Goal: Task Accomplishment & Management: Manage account settings

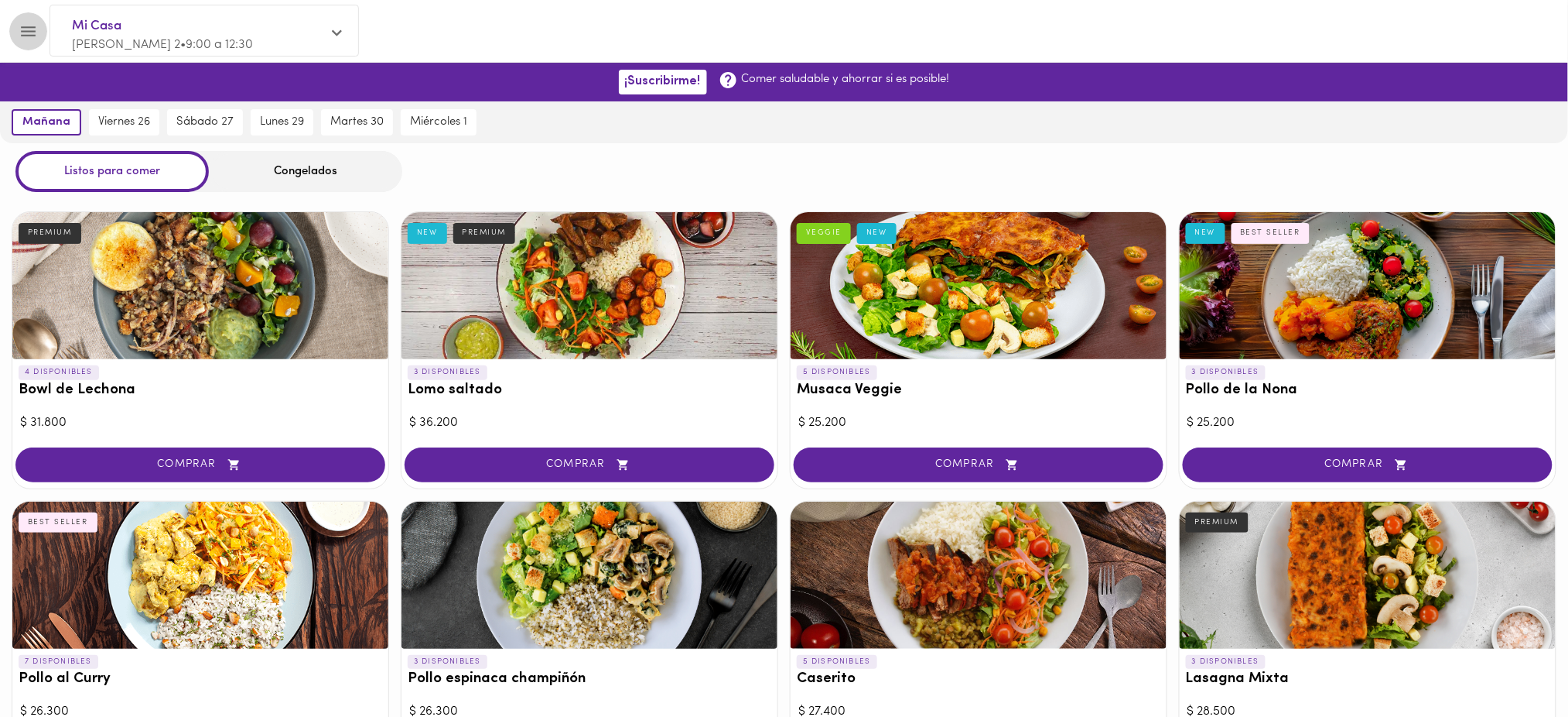
click at [31, 26] on icon "Menu" at bounding box center [28, 31] width 15 height 10
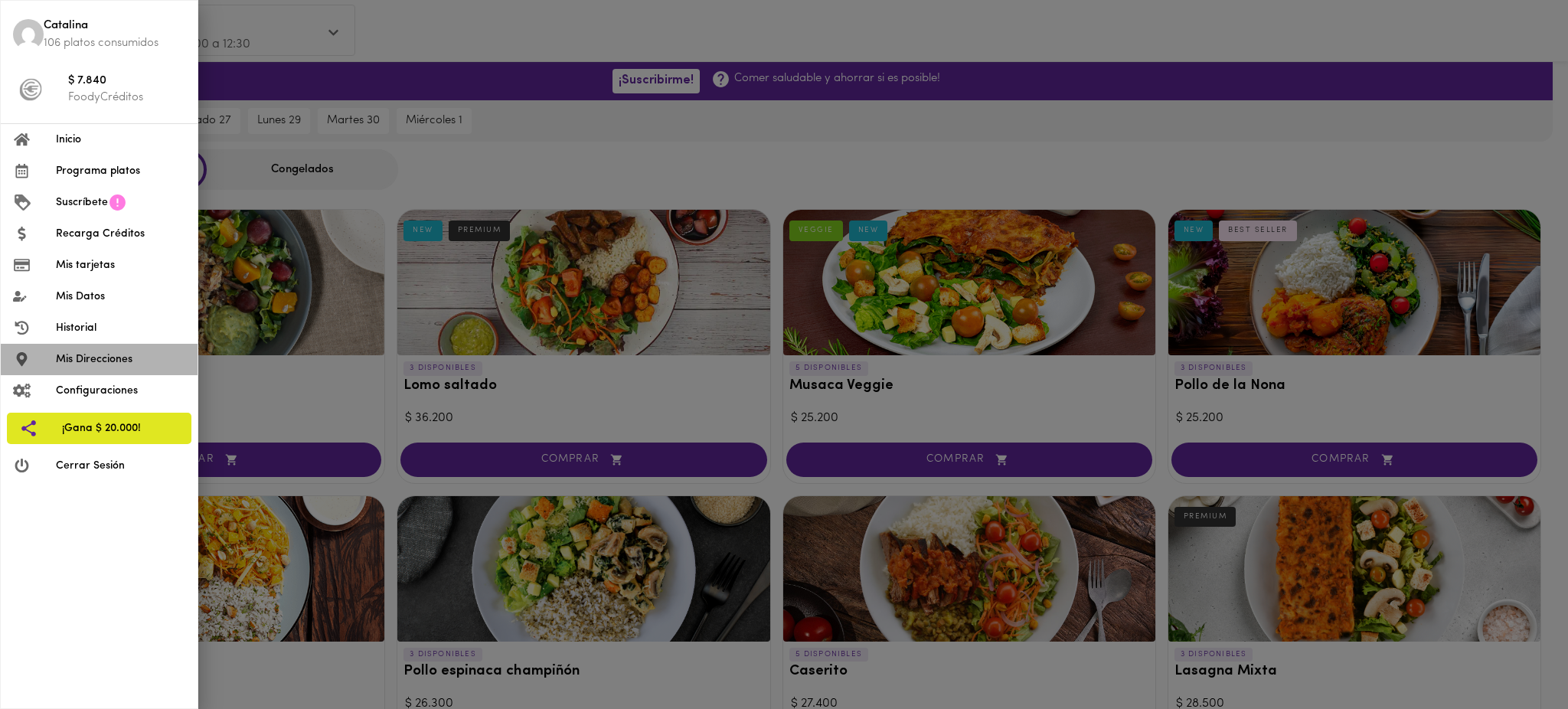
click at [93, 360] on span "Mis Direcciones" at bounding box center [120, 359] width 130 height 16
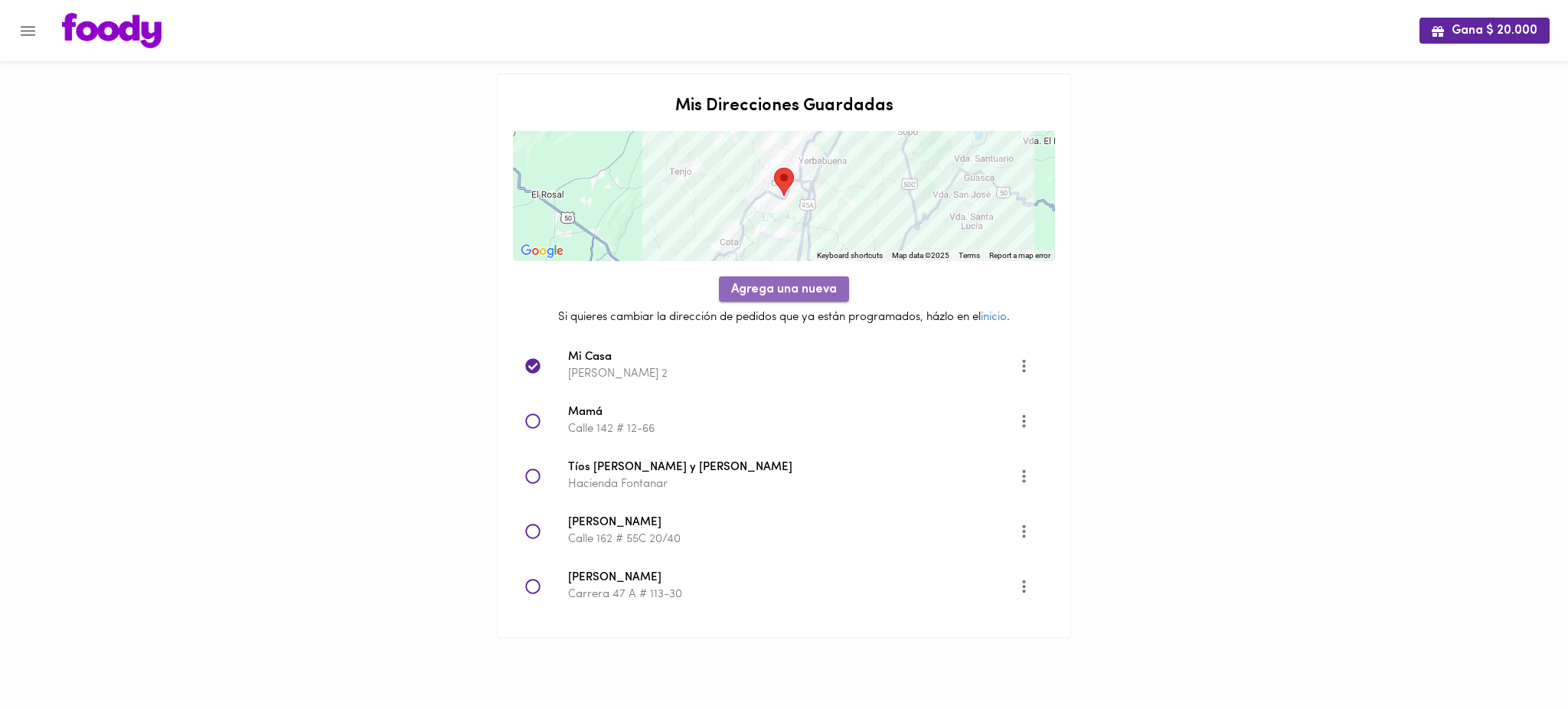
click at [774, 293] on span "Agrega una nueva" at bounding box center [784, 290] width 106 height 15
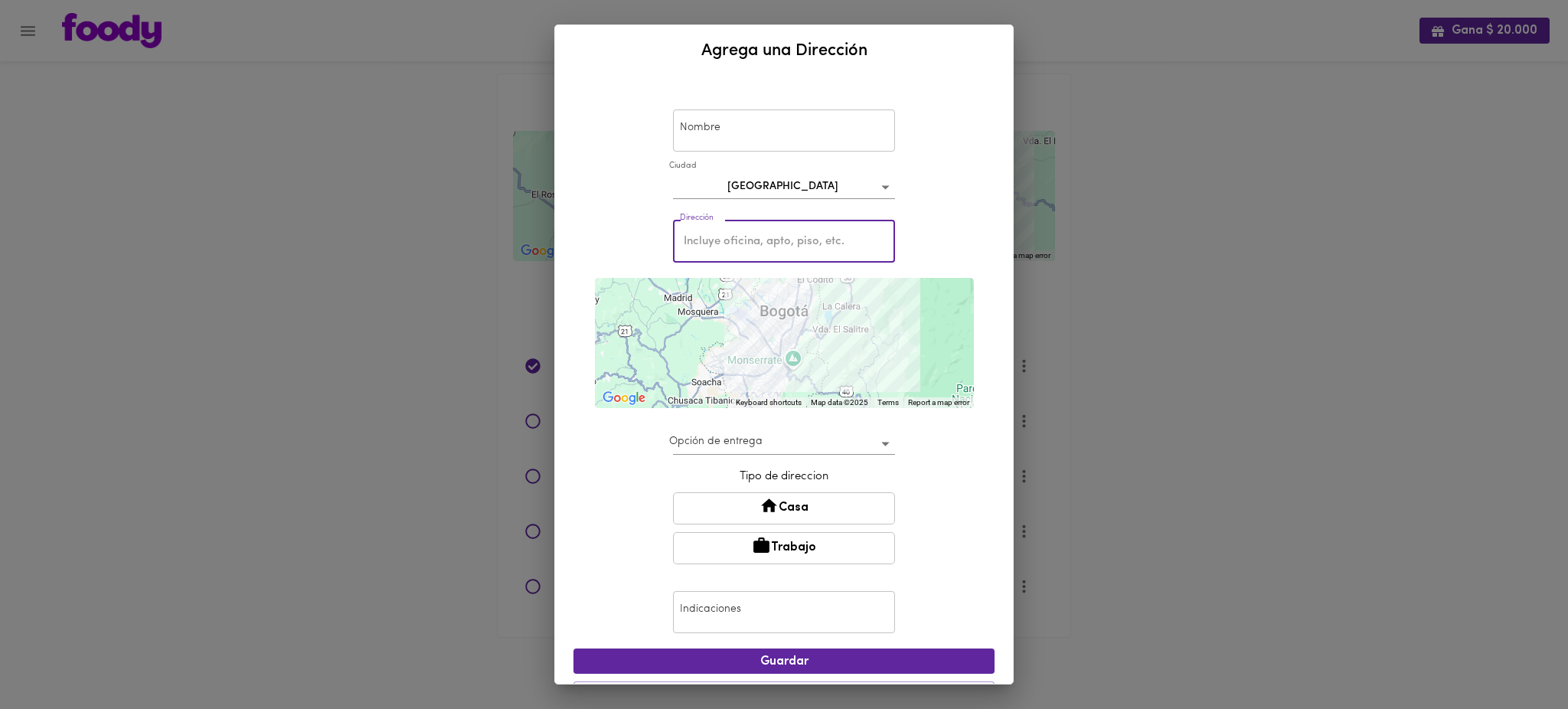
click at [777, 240] on input "text" at bounding box center [784, 241] width 222 height 42
paste input "[STREET_ADDRESS]"
type input "[STREET_ADDRESS]"
click at [982, 346] on div "Nombre Nombre [GEOGRAPHIC_DATA] bogota Dirección [STREET_ADDRESS] Dirección ← M…" at bounding box center [784, 380] width 458 height 607
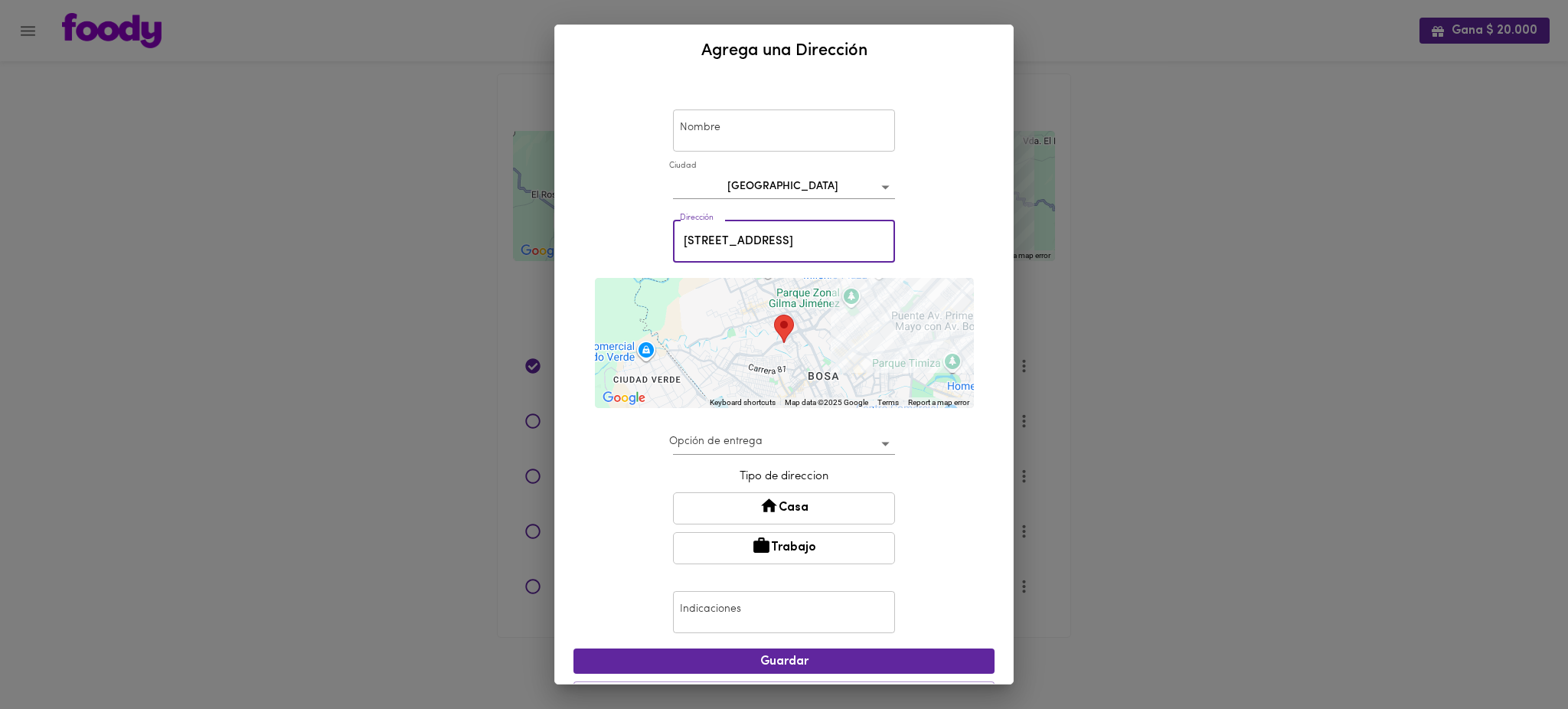
drag, startPoint x: 777, startPoint y: 241, endPoint x: 655, endPoint y: 239, distance: 122.0
click at [655, 239] on div "Nombre Nombre [GEOGRAPHIC_DATA] bogota Dirección [STREET_ADDRESS] Dirección ← M…" at bounding box center [784, 400] width 421 height 634
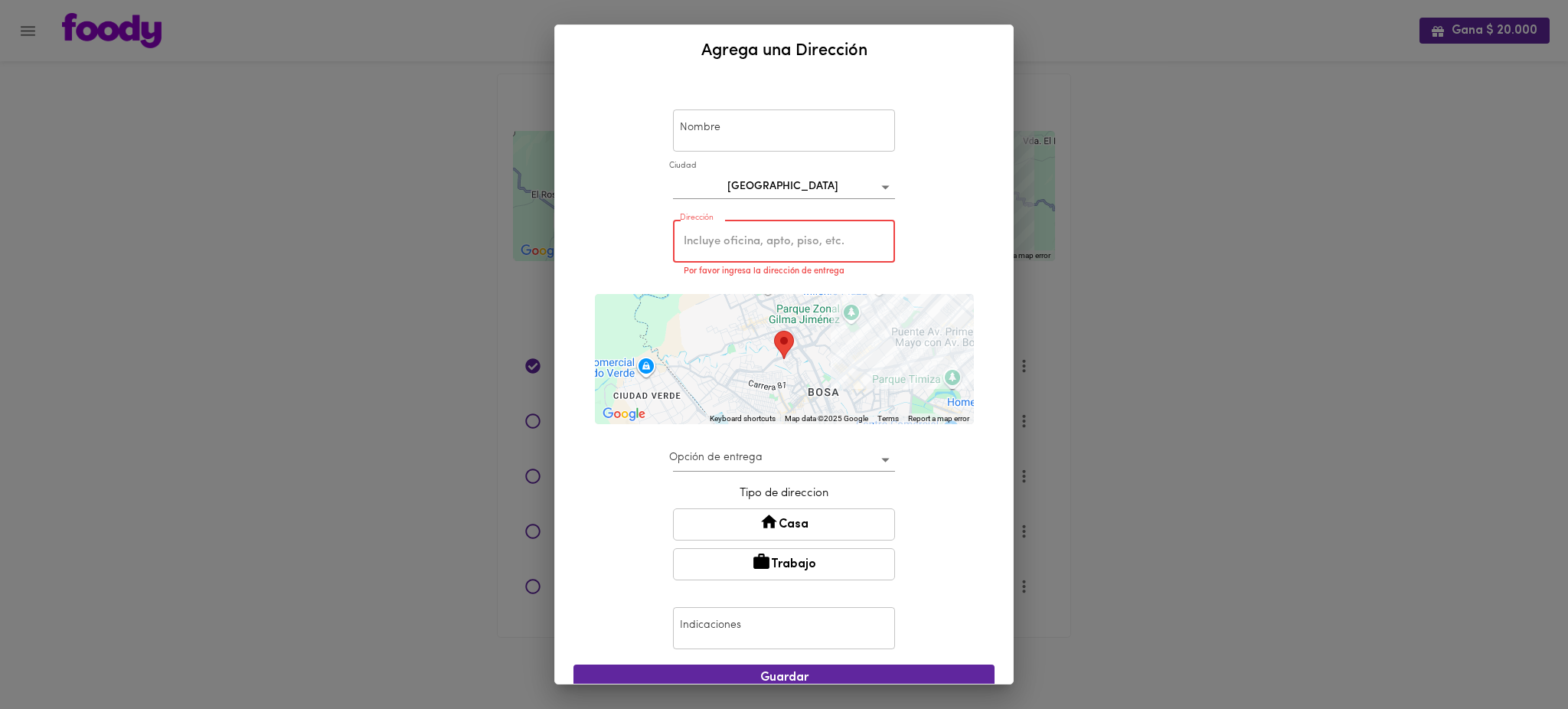
paste input "[PERSON_NAME]"
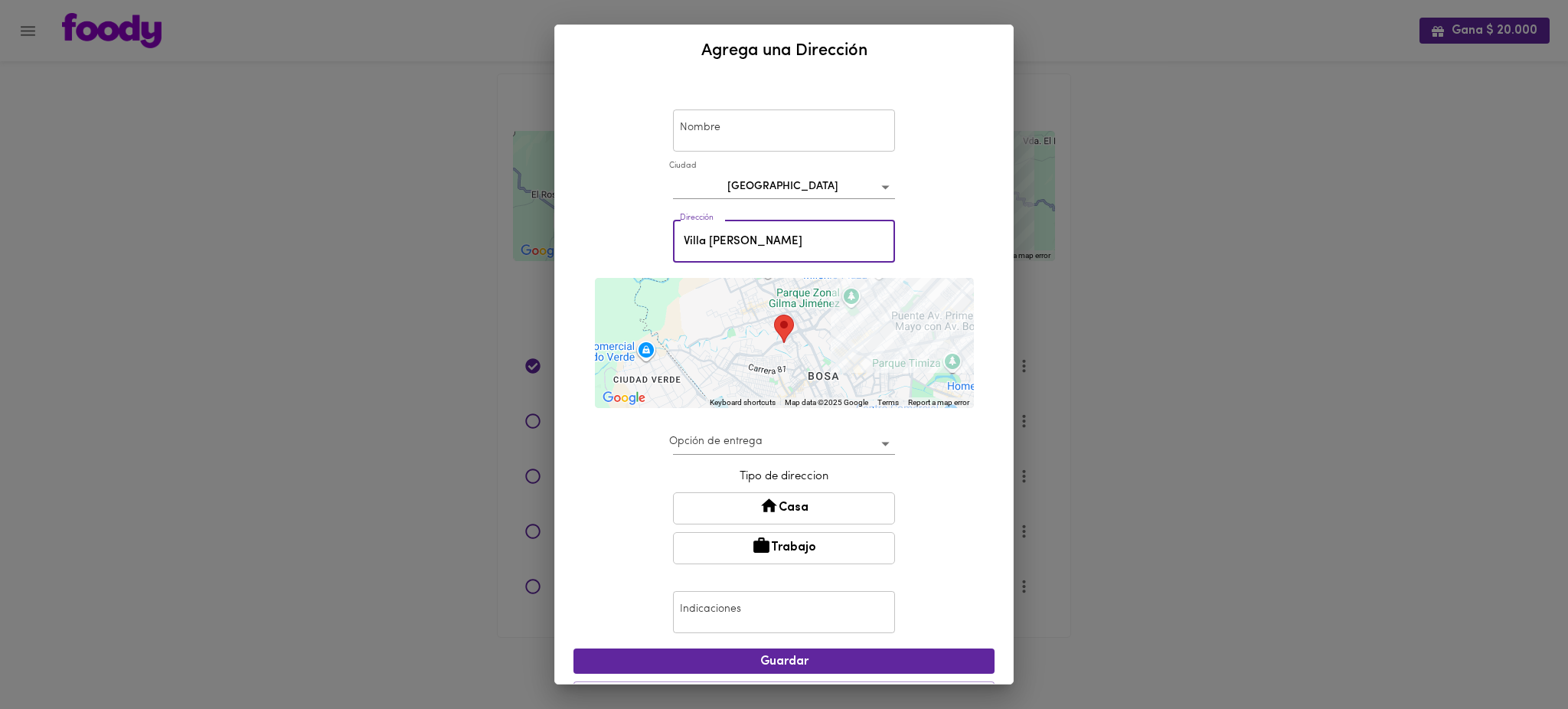
type input "Villa [PERSON_NAME]"
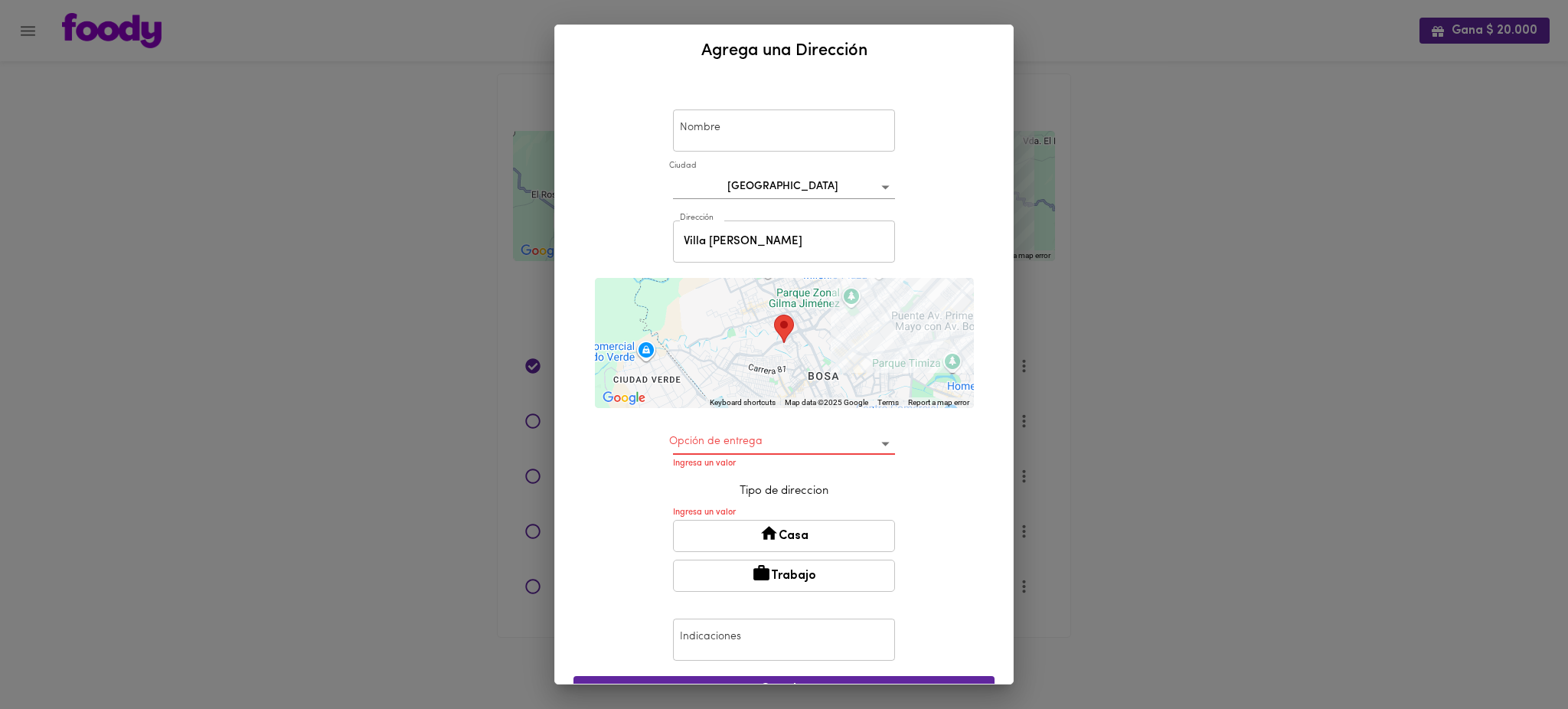
click at [984, 348] on div "Nombre Nombre [GEOGRAPHIC_DATA] bogota Dirección [GEOGRAPHIC_DATA][PERSON_NAME]…" at bounding box center [784, 380] width 458 height 607
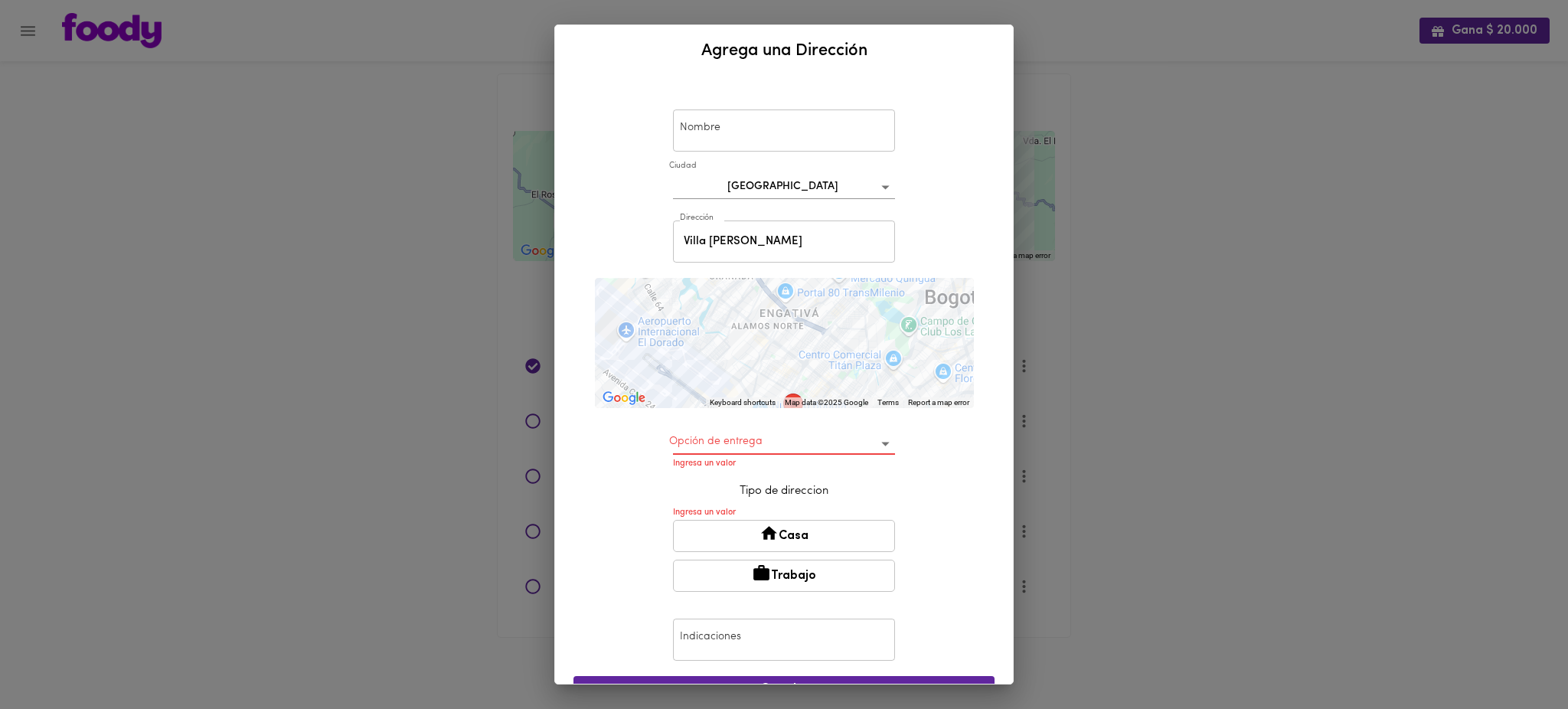
drag, startPoint x: 882, startPoint y: 299, endPoint x: 891, endPoint y: 374, distance: 75.5
click at [891, 374] on div at bounding box center [784, 343] width 379 height 130
